Goal: Book appointment/travel/reservation

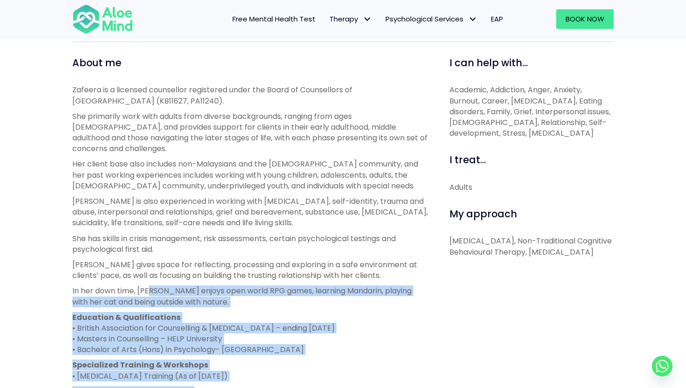
scroll to position [317, 0]
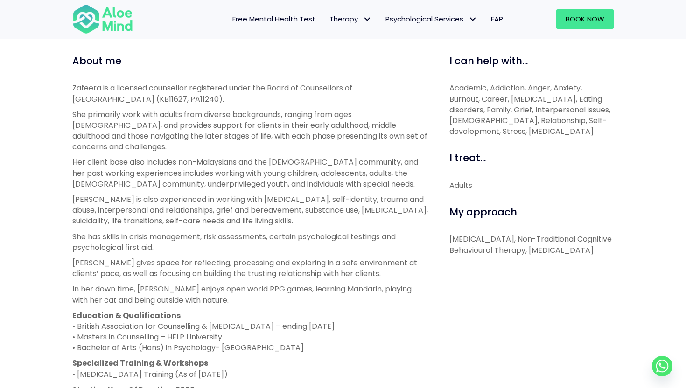
click at [157, 231] on p "She has skills in crisis management, risk assessments, certain psychological te…" at bounding box center [250, 241] width 356 height 21
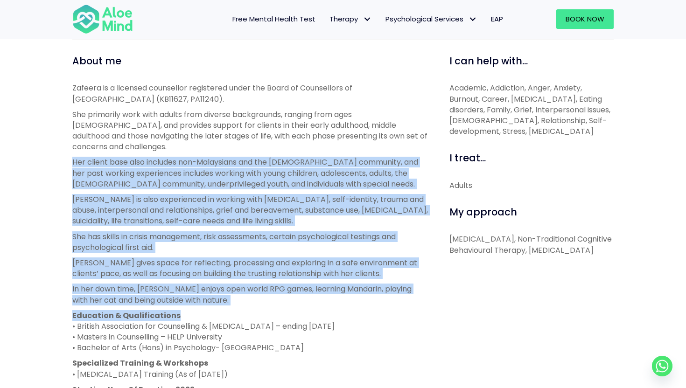
drag, startPoint x: 133, startPoint y: 144, endPoint x: 234, endPoint y: 309, distance: 193.5
click at [234, 310] on div "Zafeera is a licensed counsellor registered under the Board of Counsellors of M…" at bounding box center [250, 247] width 356 height 328
click at [234, 310] on p "Education & Qualifications • British Association for Counselling & Psychotherap…" at bounding box center [250, 331] width 356 height 43
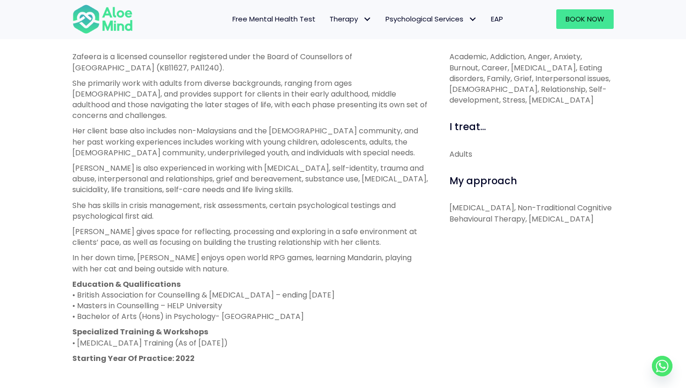
scroll to position [358, 0]
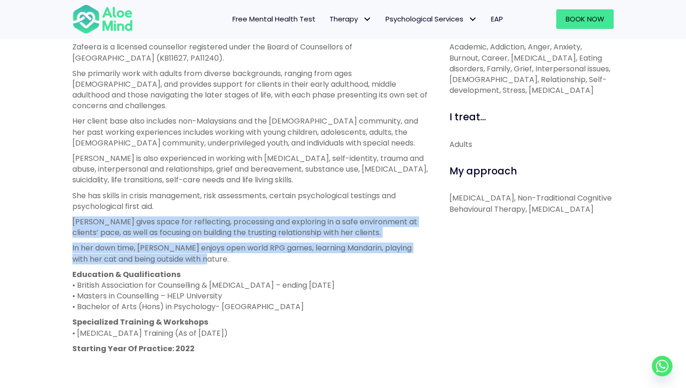
drag, startPoint x: 203, startPoint y: 253, endPoint x: 68, endPoint y: 205, distance: 143.8
click at [68, 205] on div "About me Zafeera is a licensed counsellor registered under the Board of Counsel…" at bounding box center [250, 259] width 370 height 493
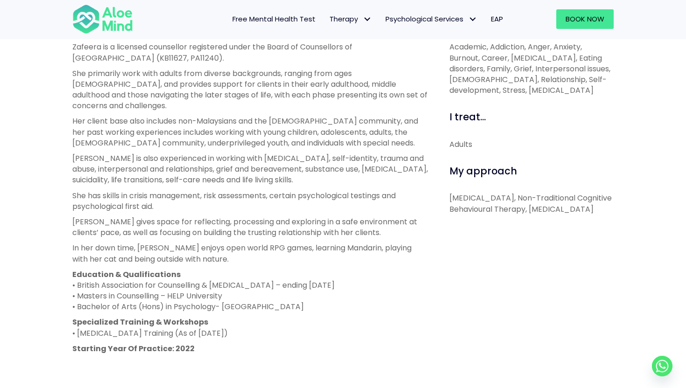
click at [97, 217] on p "Zafeera gives space for reflecting, processing and exploring in a safe environm…" at bounding box center [250, 227] width 356 height 21
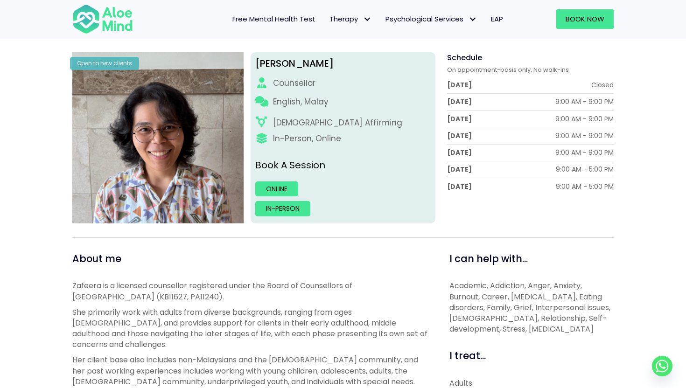
scroll to position [107, 0]
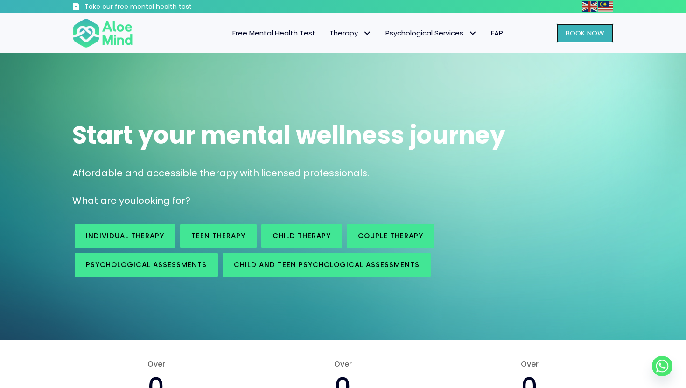
click at [580, 38] on link "Book Now" at bounding box center [584, 33] width 57 height 20
click at [576, 29] on span "Book Now" at bounding box center [585, 33] width 39 height 10
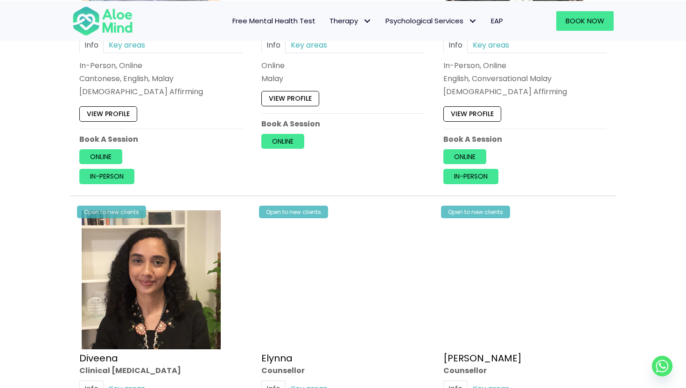
scroll to position [720, 0]
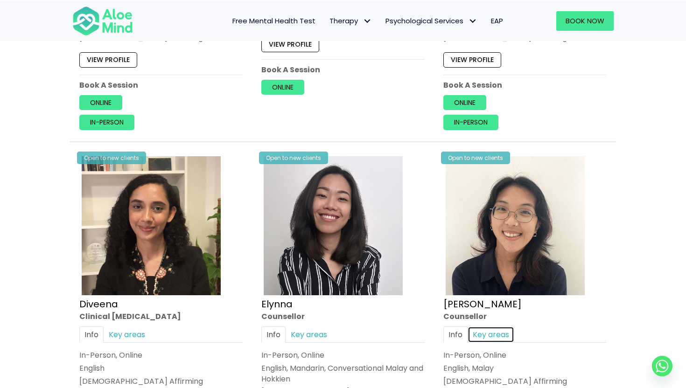
click at [487, 328] on link "Key areas" at bounding box center [491, 335] width 47 height 16
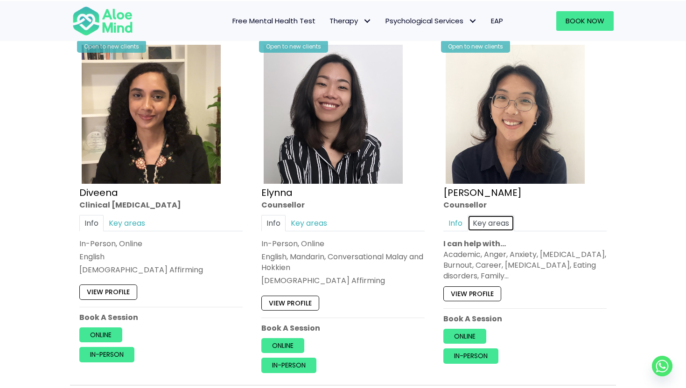
scroll to position [842, 0]
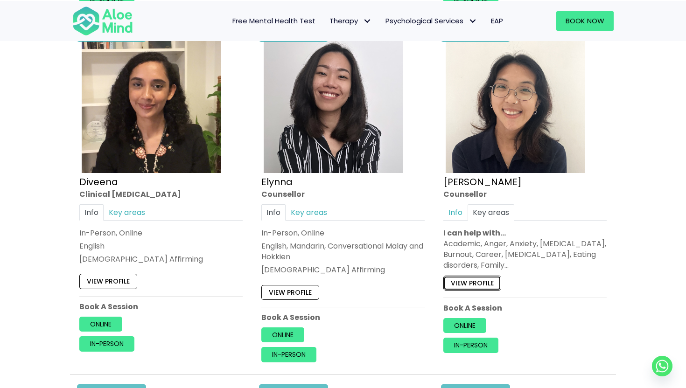
click at [479, 280] on link "View profile" at bounding box center [472, 283] width 58 height 15
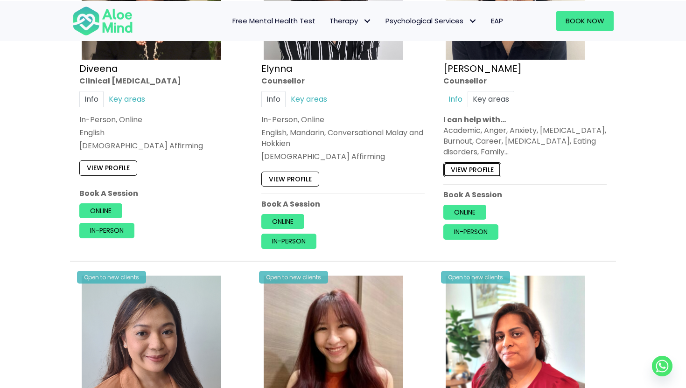
scroll to position [957, 0]
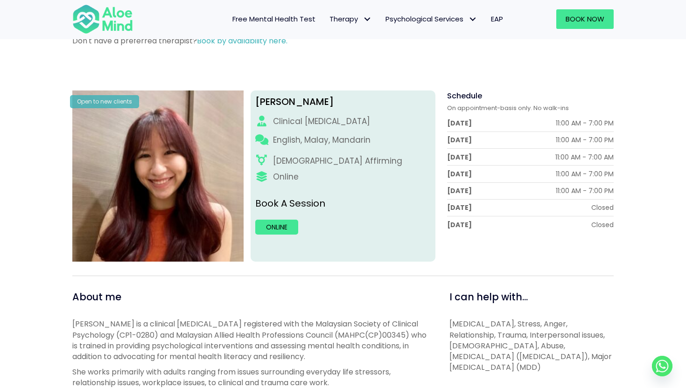
scroll to position [90, 0]
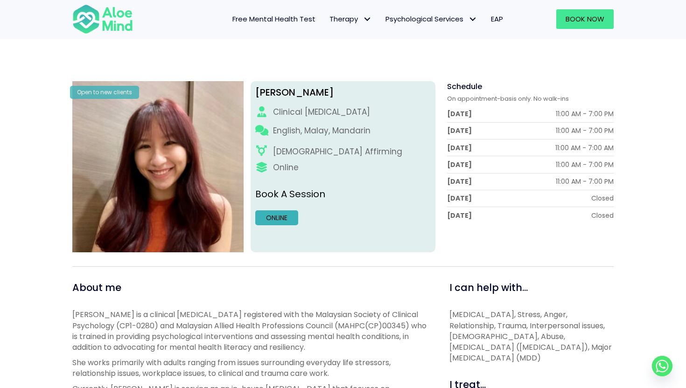
click at [285, 216] on link "Online" at bounding box center [276, 217] width 43 height 15
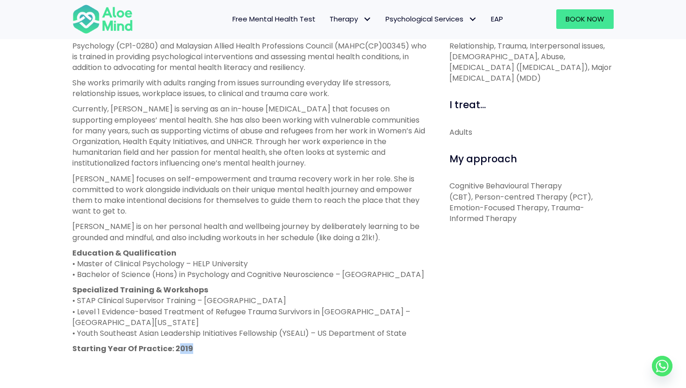
scroll to position [373, 0]
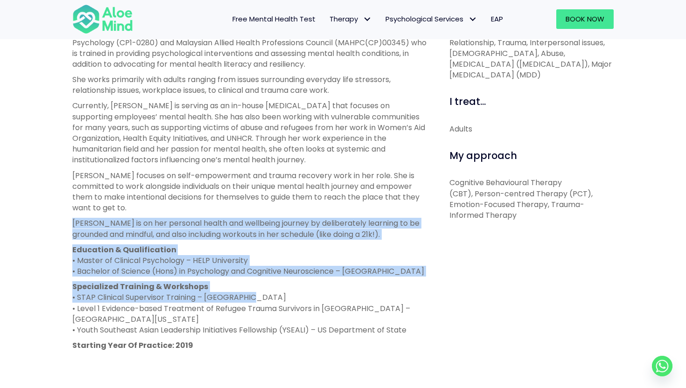
drag, startPoint x: 174, startPoint y: 204, endPoint x: 245, endPoint y: 296, distance: 116.0
click at [247, 297] on div "Jean is a clinical psychologist registered with the Malaysian Society of Clinic…" at bounding box center [250, 196] width 356 height 340
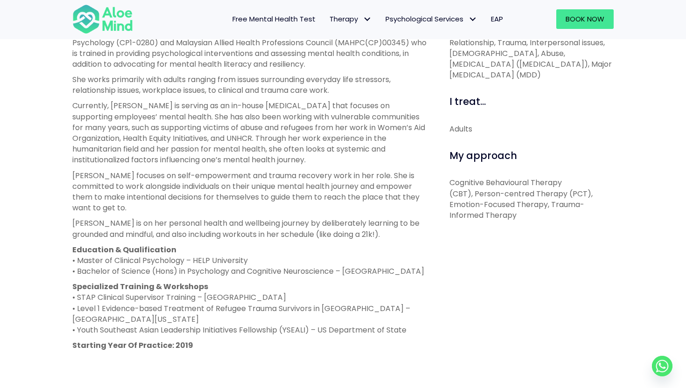
click at [250, 304] on p "Specialized Training & Workshops • STAP Clinical Supervisor Training – Monash U…" at bounding box center [250, 308] width 356 height 54
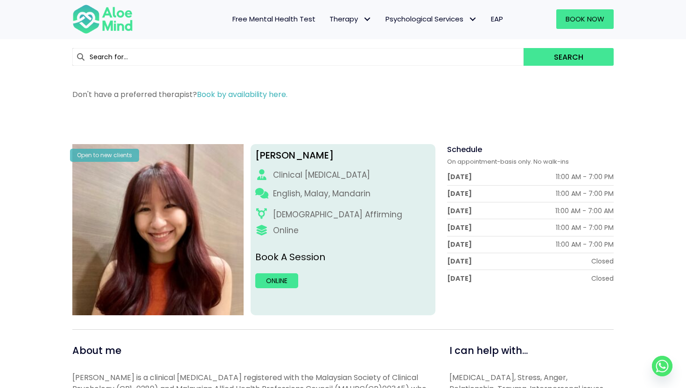
scroll to position [0, 0]
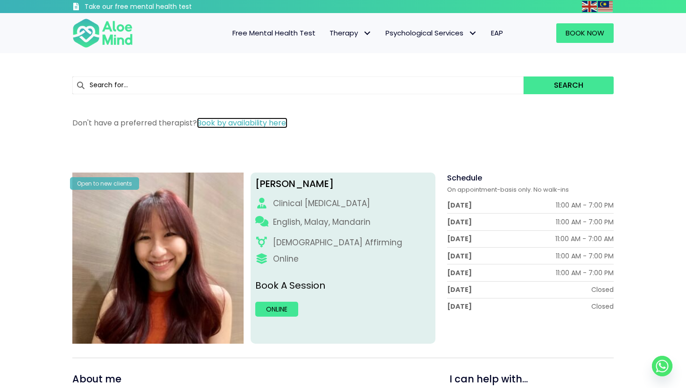
click at [258, 123] on link "Book by availability here." at bounding box center [242, 123] width 91 height 11
